Goal: Check status: Check status

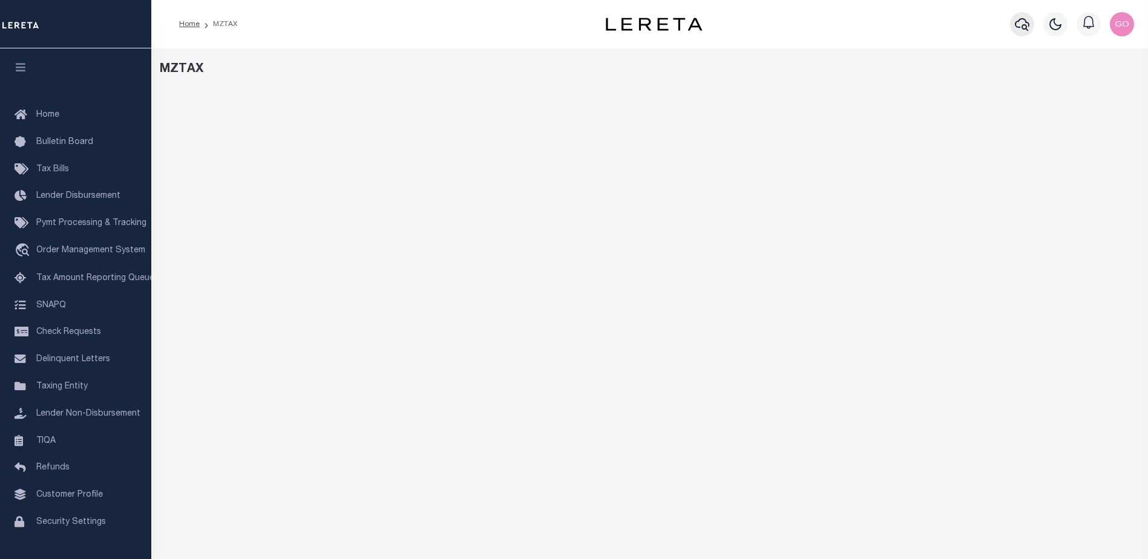
click at [1022, 24] on icon "button" at bounding box center [1022, 24] width 15 height 15
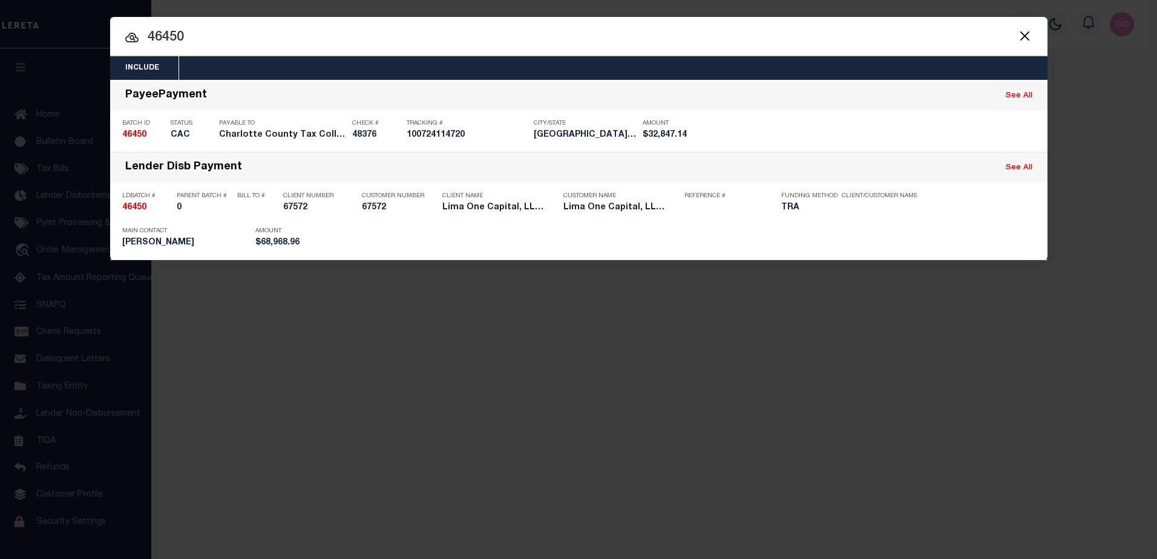
type input "46450"
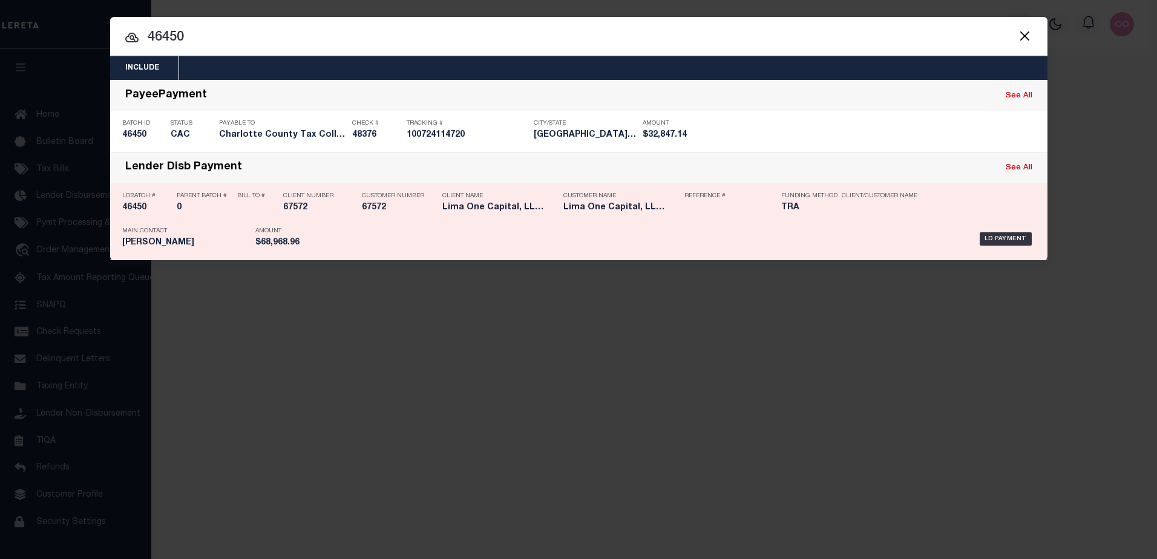
click at [142, 209] on h5 "46450" at bounding box center [146, 208] width 48 height 10
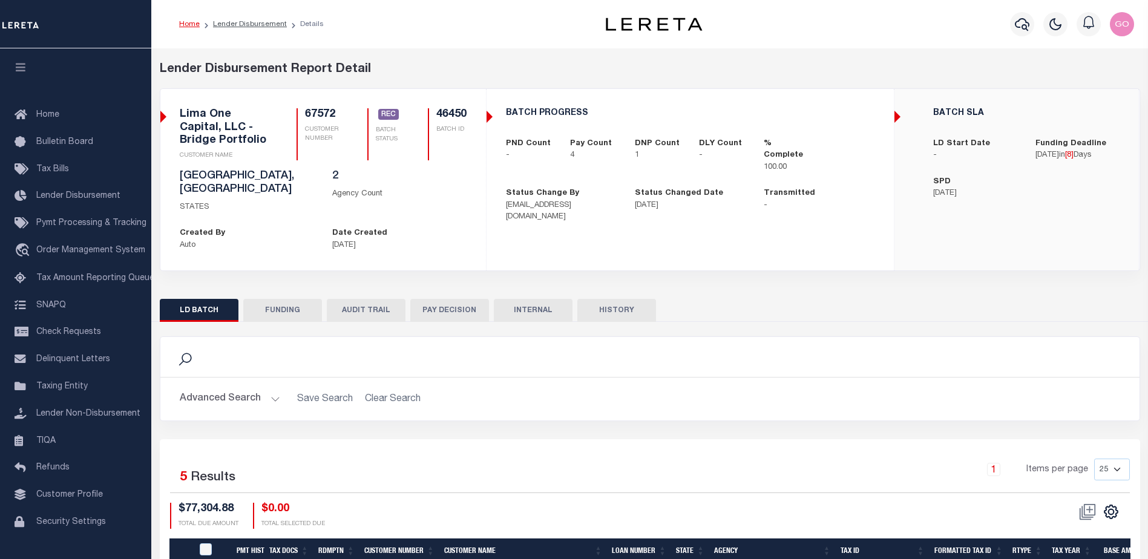
click at [531, 299] on button "INTERNAL" at bounding box center [533, 310] width 79 height 23
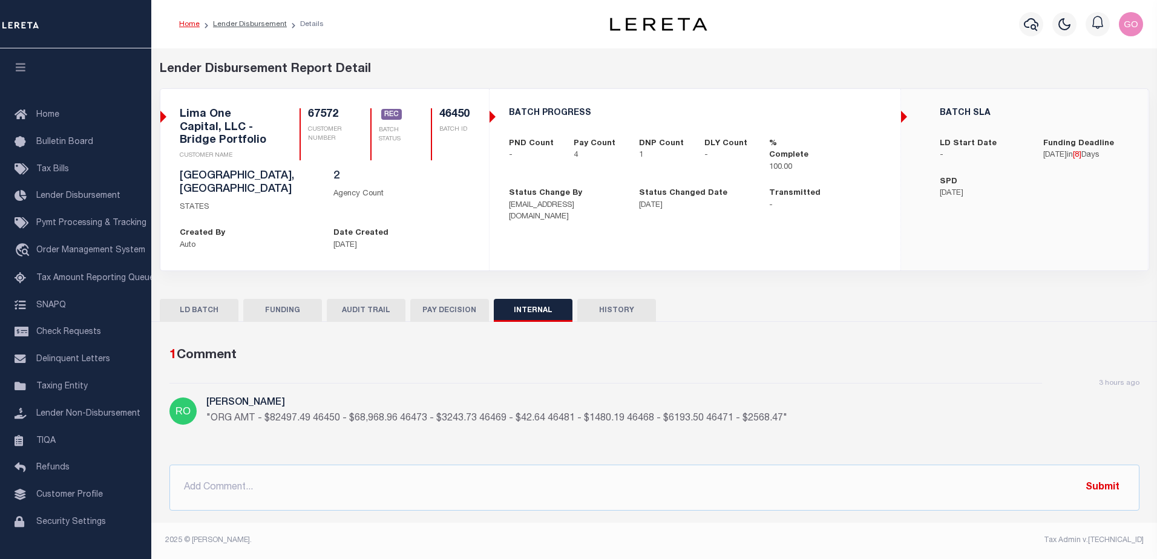
click at [375, 346] on div "1 Comment" at bounding box center [652, 355] width 966 height 19
click at [275, 299] on button "FUNDING" at bounding box center [282, 310] width 79 height 23
type input "$68,968.96"
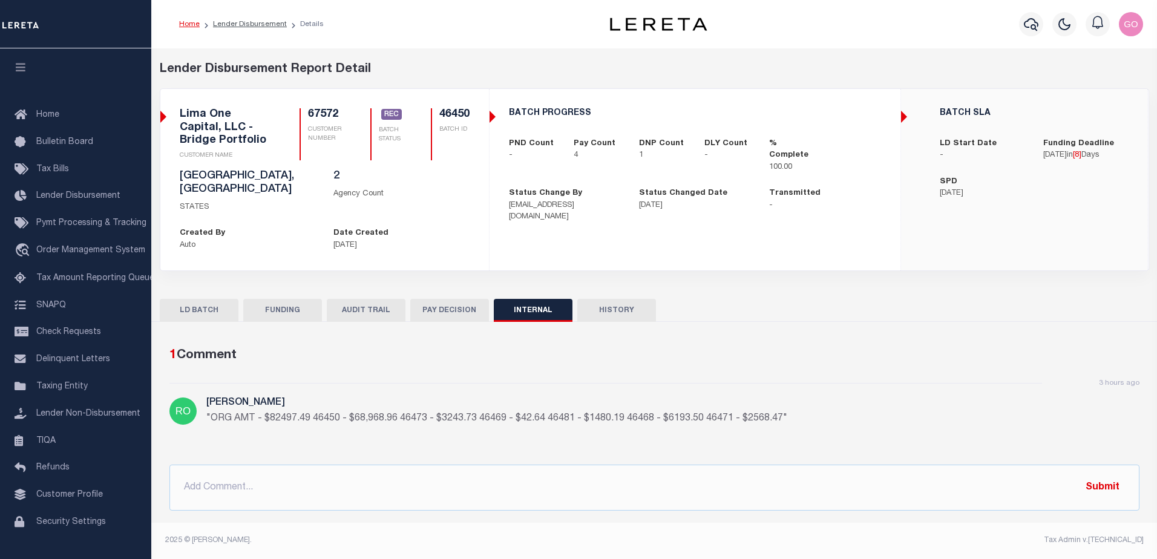
type input "$0"
type input "[DATE]"
type input "20251003MMQFMP2700143410031117FT03"
type input "[DATE]"
select select "100"
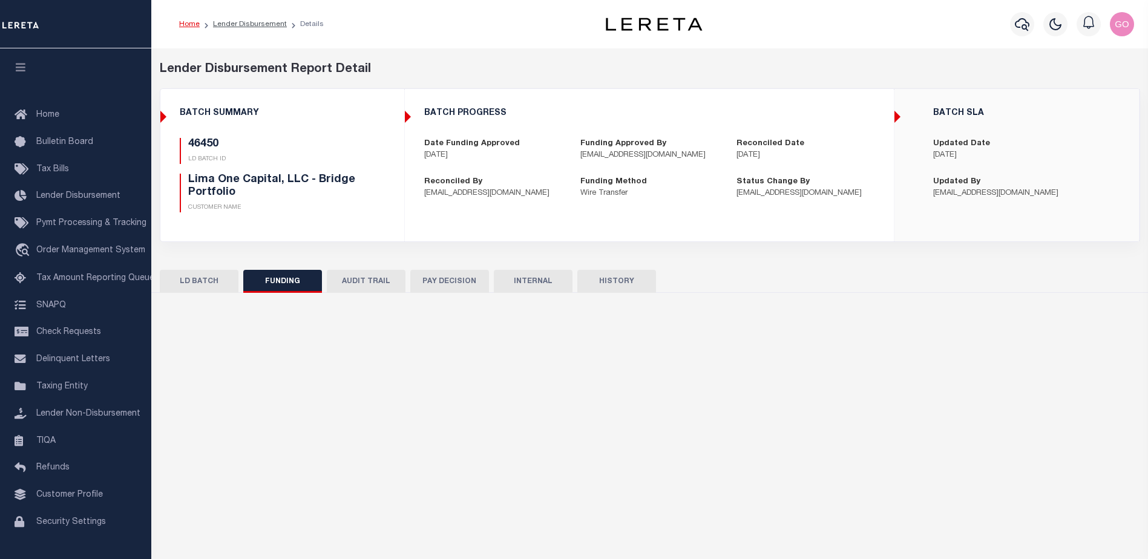
select select "100"
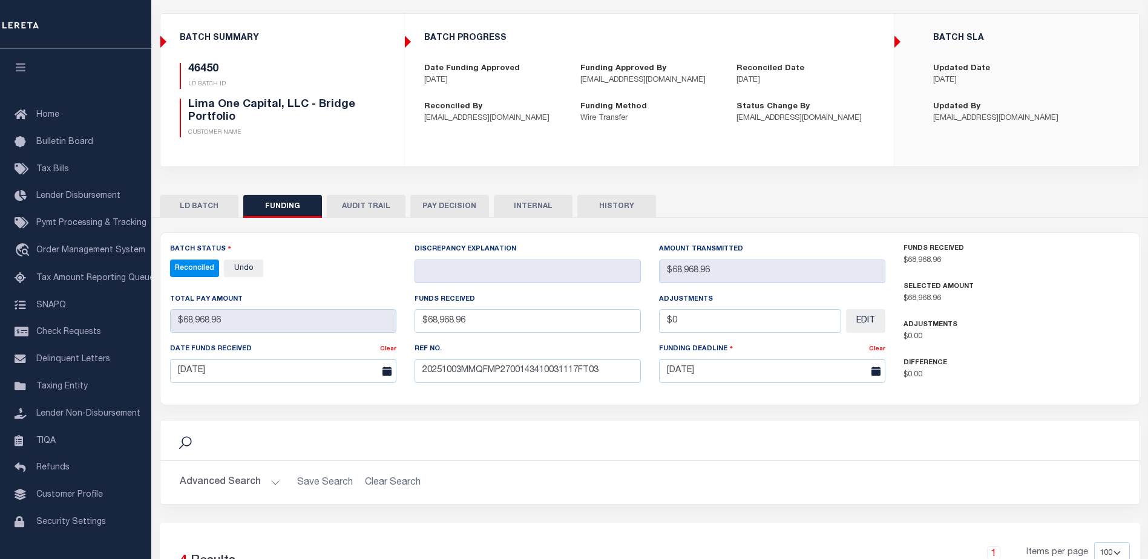
scroll to position [182, 0]
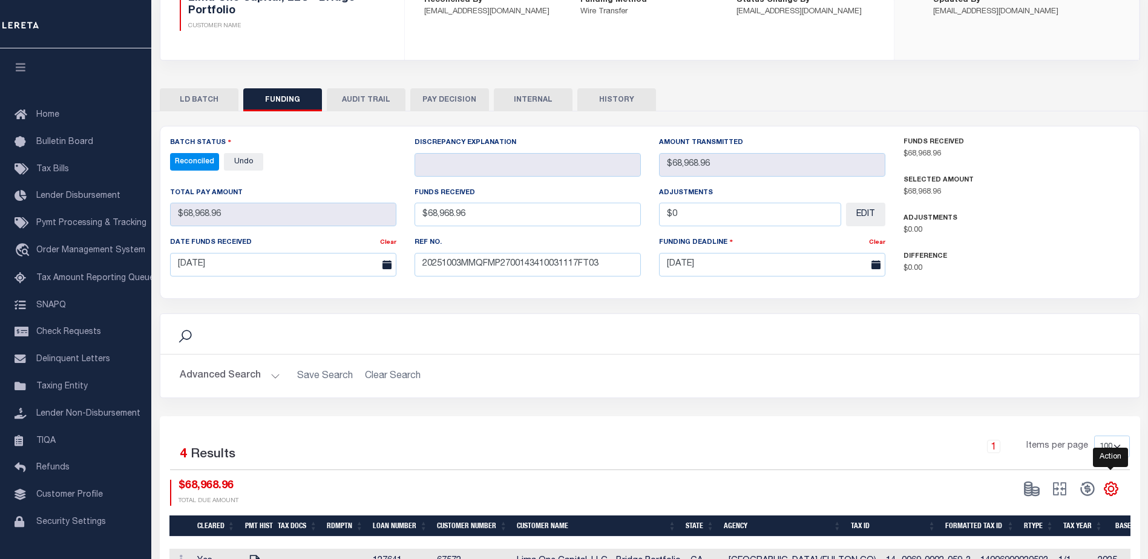
click at [1114, 490] on icon "" at bounding box center [1112, 489] width 16 height 16
click at [1040, 324] on link "CSV" at bounding box center [1061, 327] width 118 height 24
click at [749, 392] on div "Advanced Search Save Search Clear Search Customer Number Contains Contains Is C…" at bounding box center [649, 376] width 979 height 43
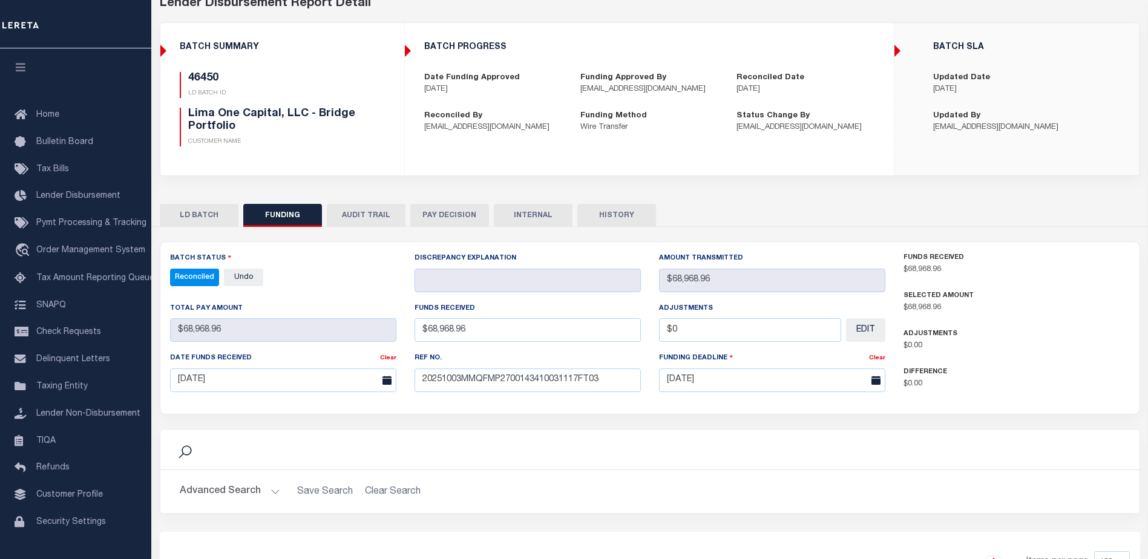
scroll to position [0, 0]
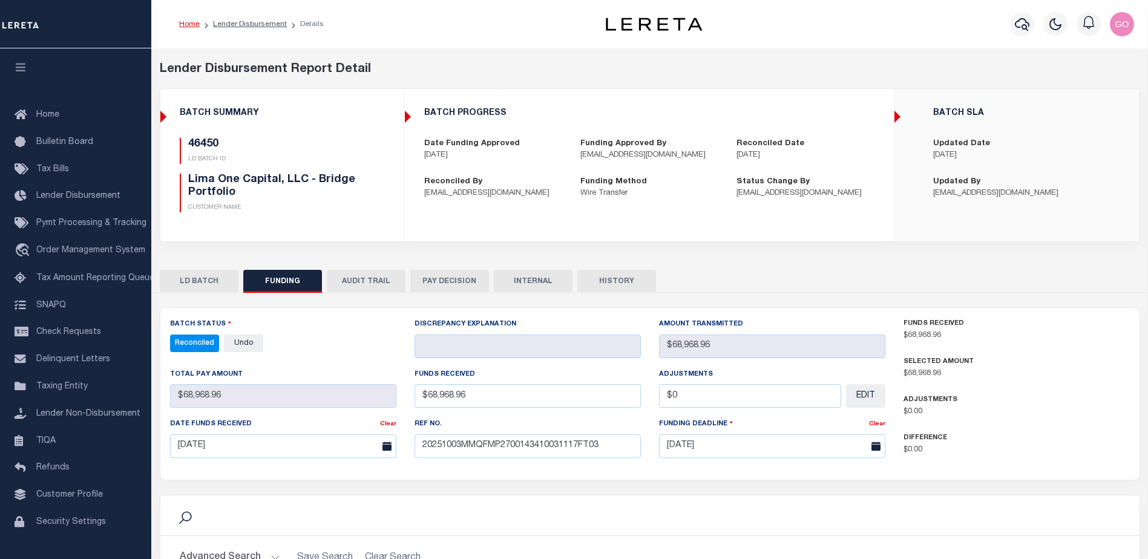
click at [453, 279] on button "PAY DECISION" at bounding box center [449, 281] width 79 height 23
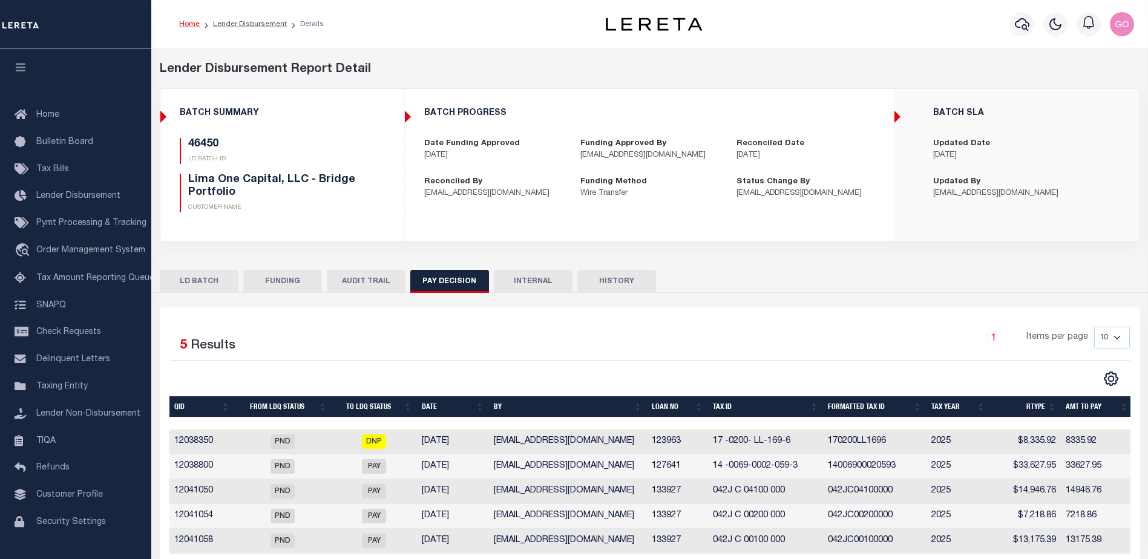
click at [551, 279] on button "INTERNAL" at bounding box center [533, 281] width 79 height 23
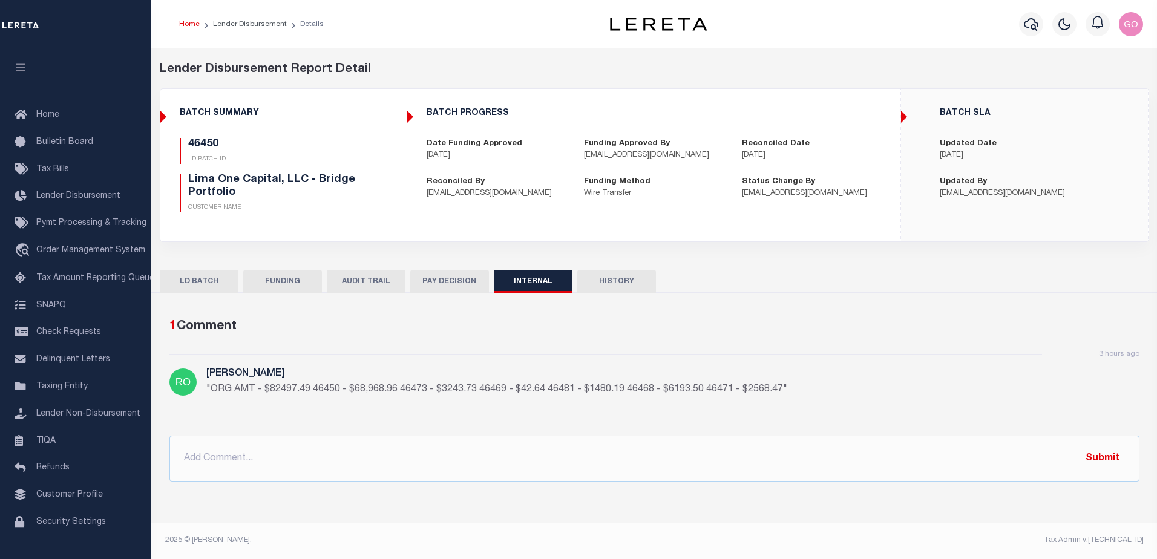
click at [304, 283] on button "FUNDING" at bounding box center [282, 281] width 79 height 23
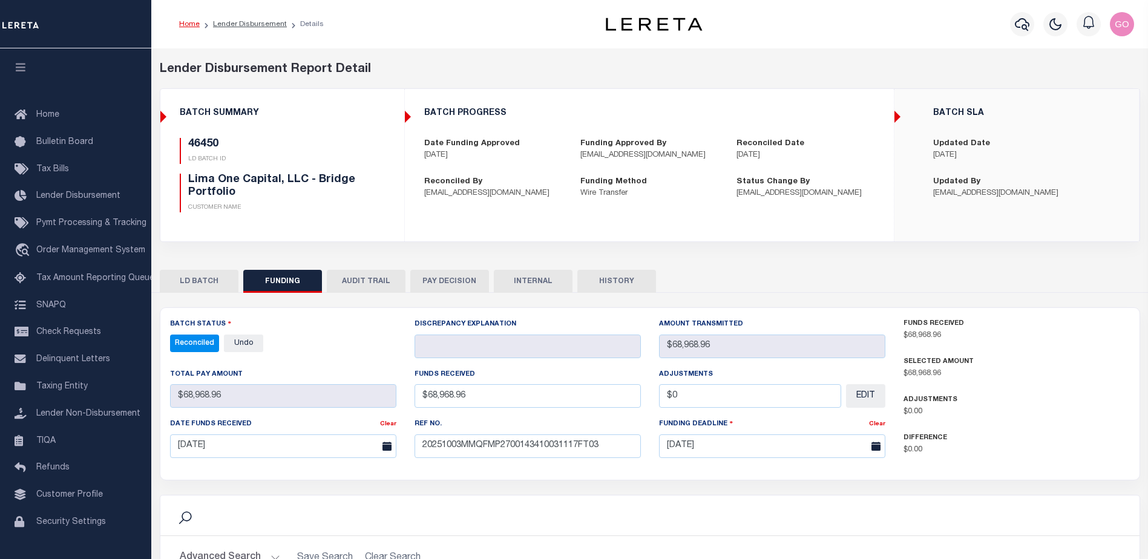
click at [366, 282] on button "AUDIT TRAIL" at bounding box center [366, 281] width 79 height 23
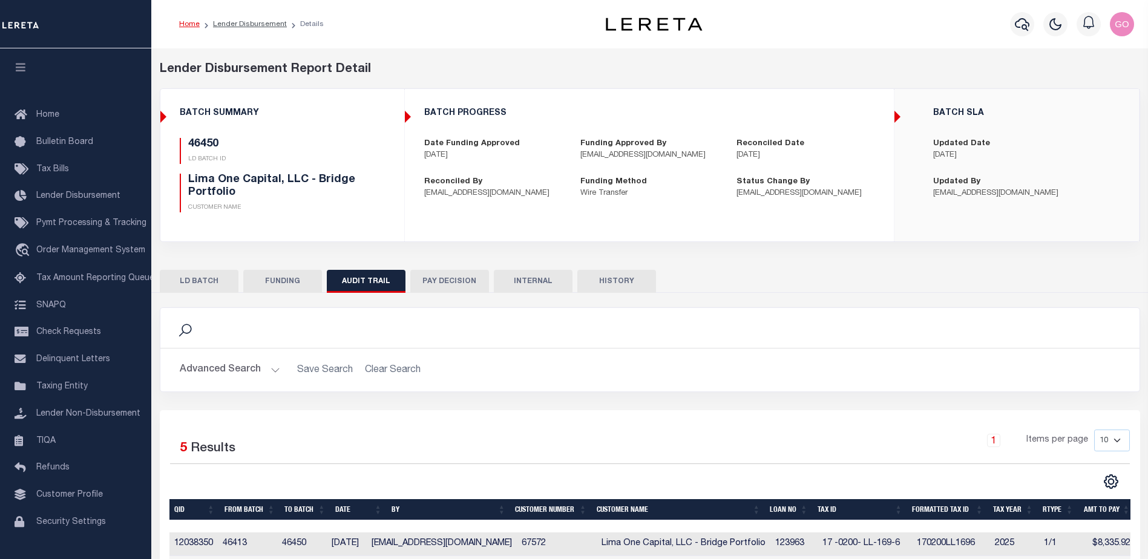
click at [213, 273] on button "LD BATCH" at bounding box center [199, 281] width 79 height 23
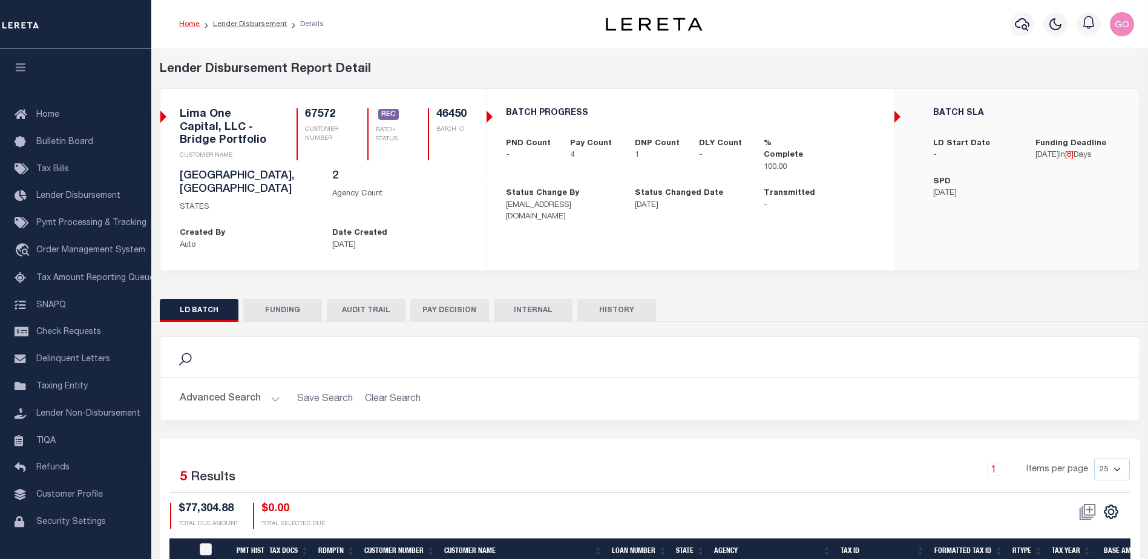
click at [286, 300] on button "FUNDING" at bounding box center [282, 310] width 79 height 23
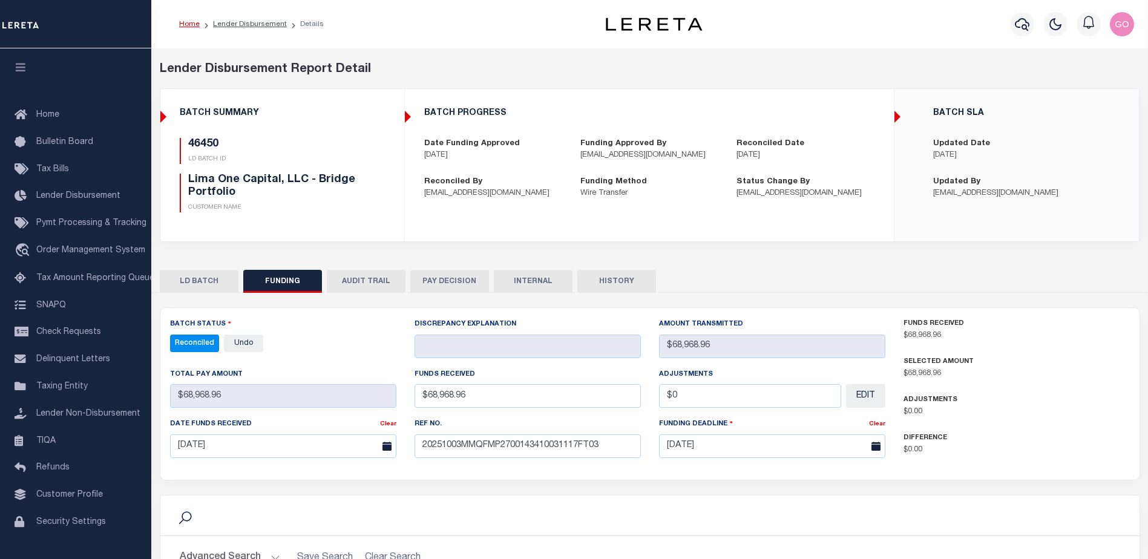
click at [637, 285] on button "HISTORY" at bounding box center [617, 281] width 79 height 23
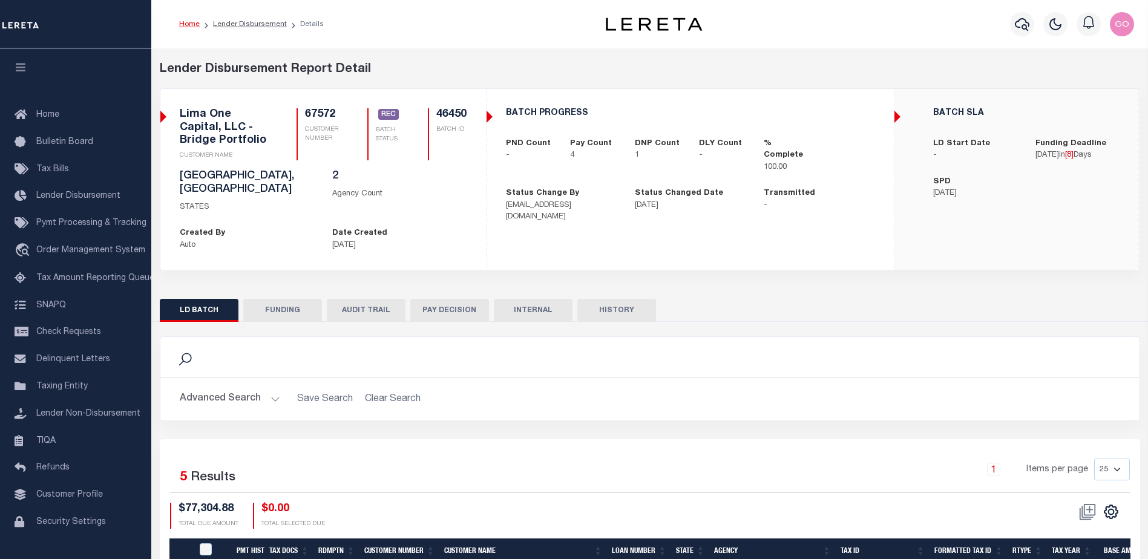
click at [604, 299] on button "HISTORY" at bounding box center [617, 310] width 79 height 23
